Goal: Task Accomplishment & Management: Use online tool/utility

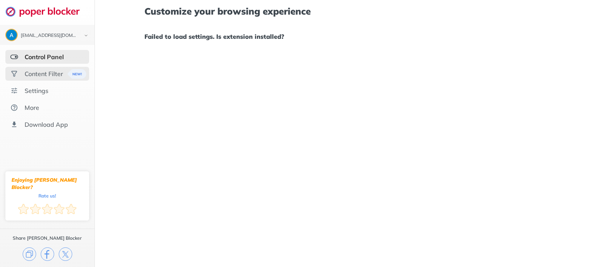
click at [55, 74] on div "Content Filter" at bounding box center [44, 74] width 38 height 8
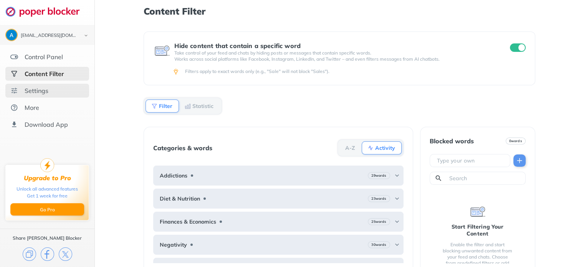
click at [52, 90] on div "Settings" at bounding box center [47, 91] width 84 height 14
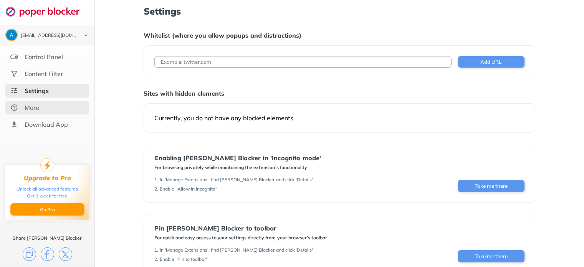
click at [48, 102] on div "More" at bounding box center [47, 108] width 84 height 14
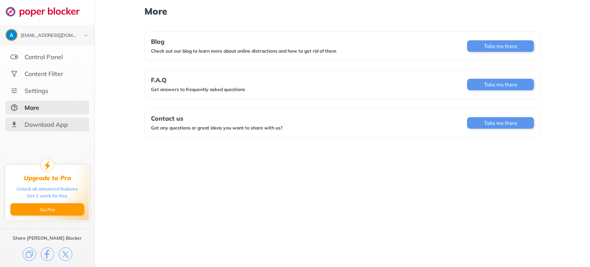
click at [54, 128] on div "Download App" at bounding box center [46, 125] width 43 height 8
